Goal: Find specific page/section: Find specific page/section

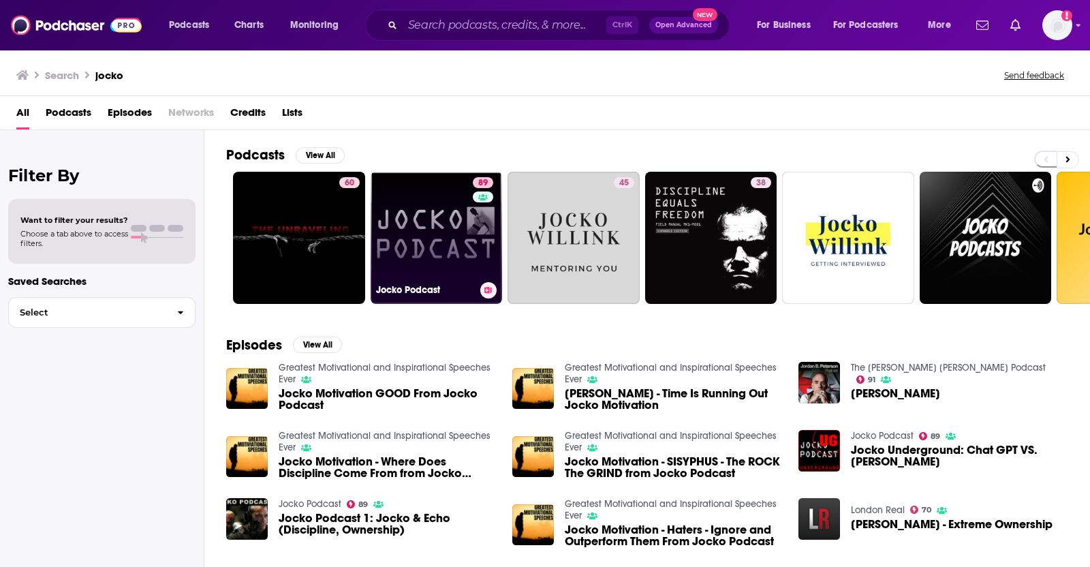
click at [433, 277] on link "89 Jocko Podcast" at bounding box center [437, 238] width 132 height 132
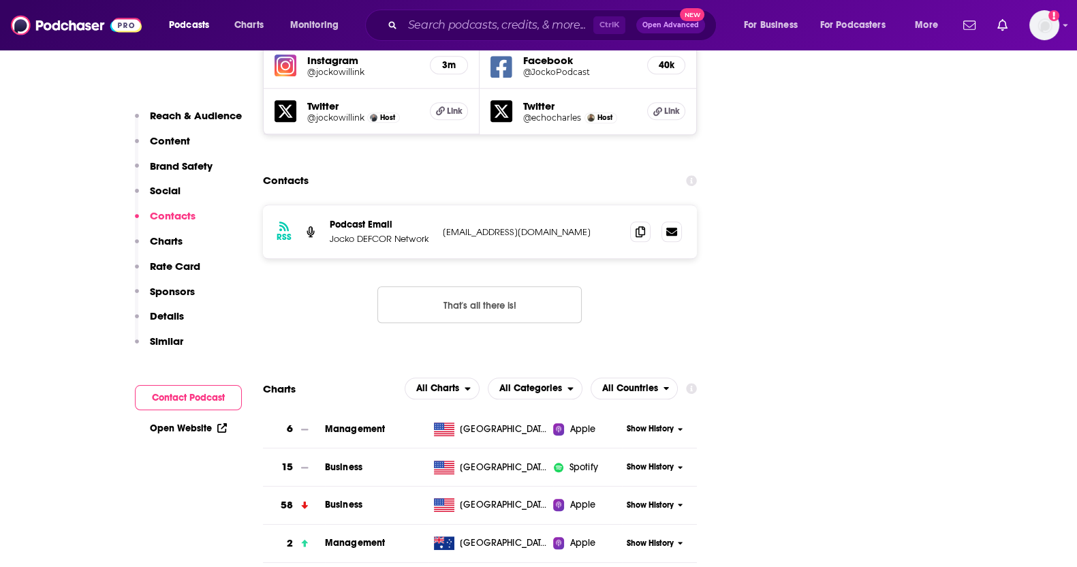
scroll to position [1678, 0]
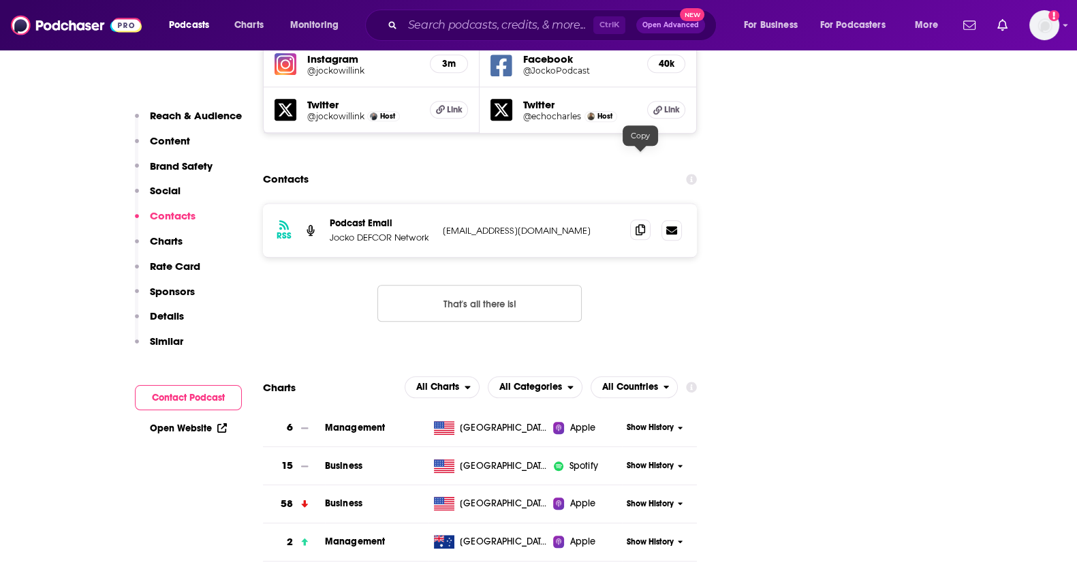
click at [643, 224] on icon at bounding box center [641, 229] width 10 height 11
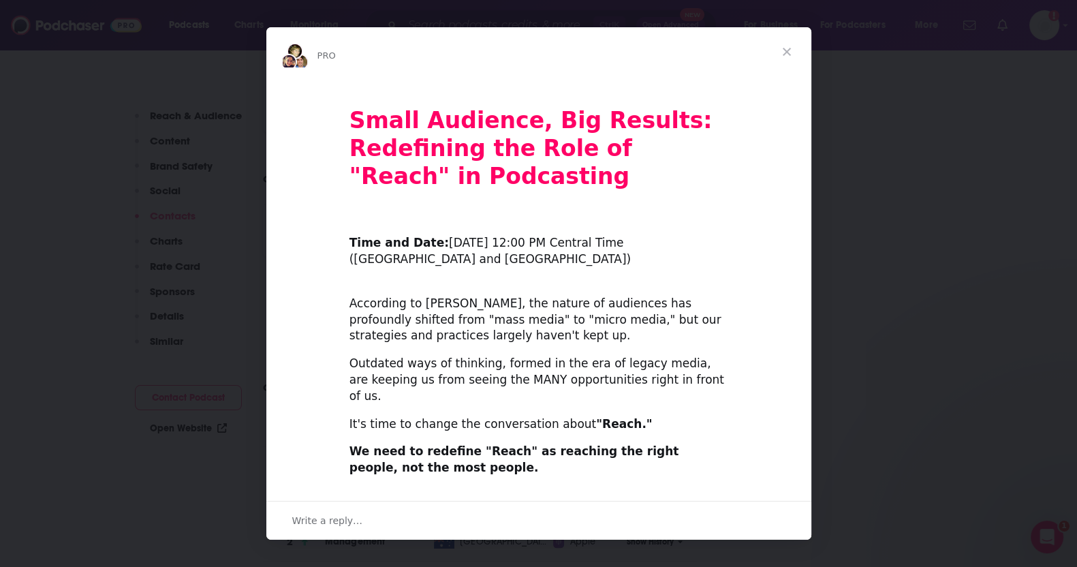
scroll to position [0, 0]
click at [788, 54] on span "Close" at bounding box center [786, 51] width 49 height 49
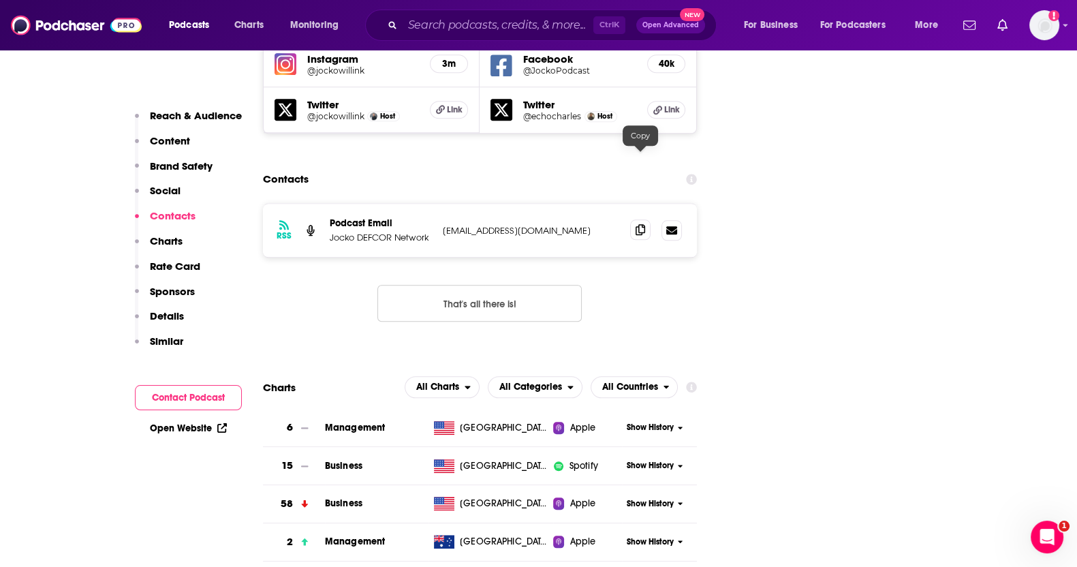
click at [638, 224] on icon at bounding box center [641, 229] width 10 height 11
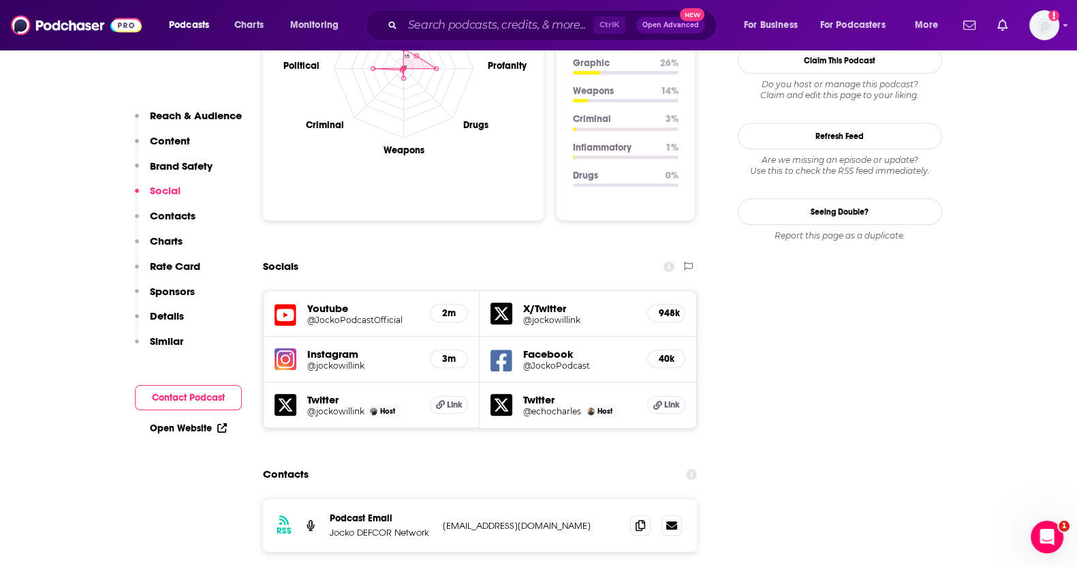
scroll to position [1384, 0]
click at [644, 518] on icon at bounding box center [641, 523] width 10 height 11
